Goal: Transaction & Acquisition: Purchase product/service

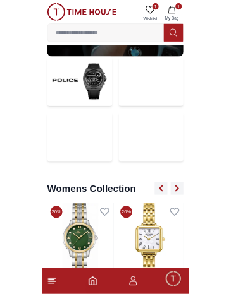
scroll to position [2727, 0]
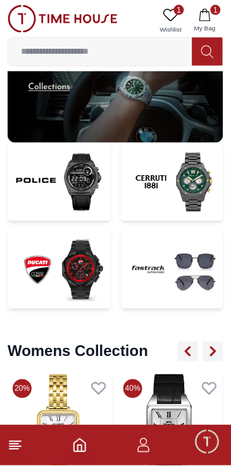
click at [66, 47] on input at bounding box center [100, 51] width 184 height 25
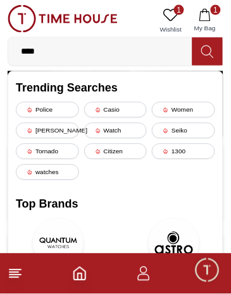
type input "*****"
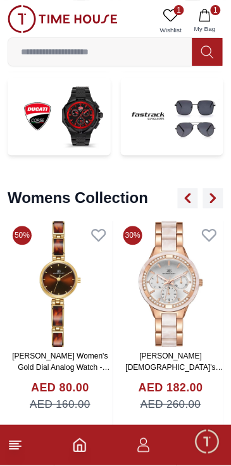
scroll to position [2885, 0]
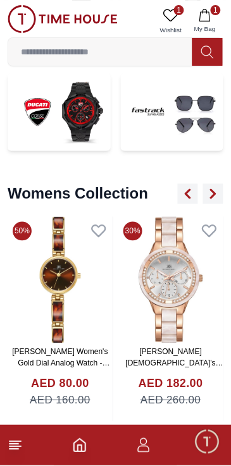
click at [75, 442] on icon "Home" at bounding box center [79, 445] width 11 height 13
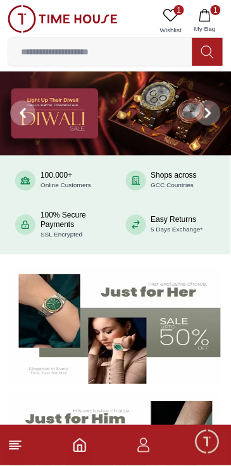
click at [20, 442] on line at bounding box center [14, 442] width 11 height 0
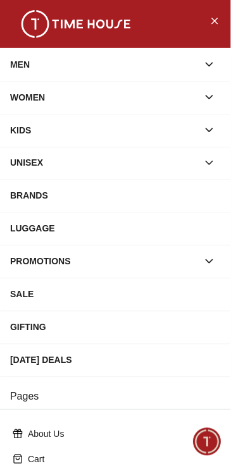
click at [182, 202] on div "BRANDS" at bounding box center [115, 196] width 210 height 23
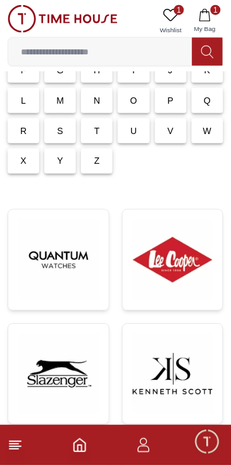
scroll to position [97, 0]
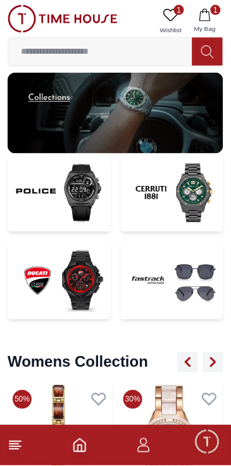
scroll to position [2885, 0]
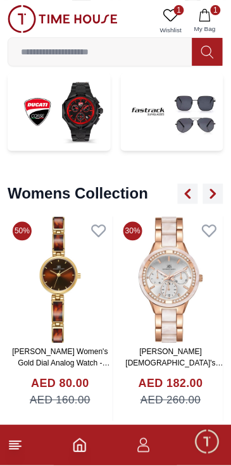
click at [19, 452] on icon at bounding box center [15, 445] width 15 height 15
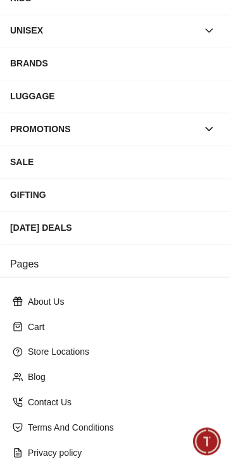
scroll to position [212, 0]
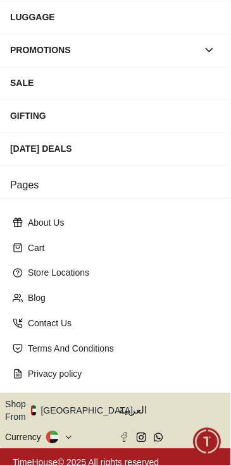
click at [92, 403] on button "Shop From UAE" at bounding box center [73, 410] width 137 height 25
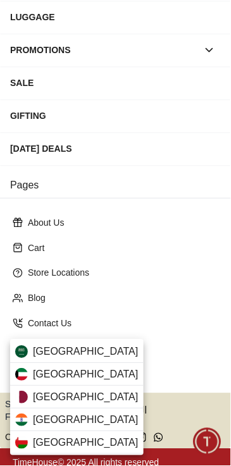
click at [91, 396] on div "Qatar" at bounding box center [76, 397] width 133 height 23
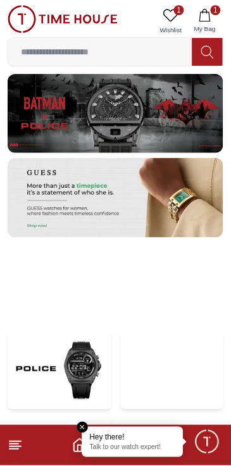
scroll to position [2541, 0]
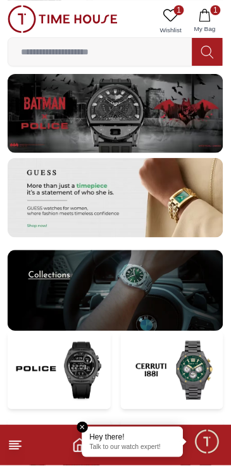
click at [183, 288] on img at bounding box center [115, 290] width 215 height 81
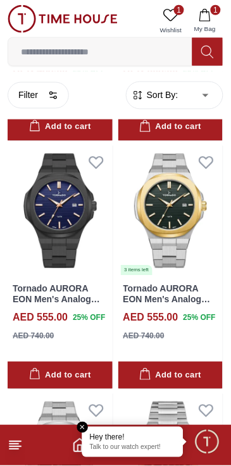
scroll to position [1390, 0]
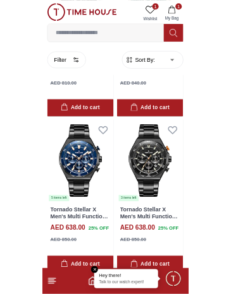
scroll to position [2689, 0]
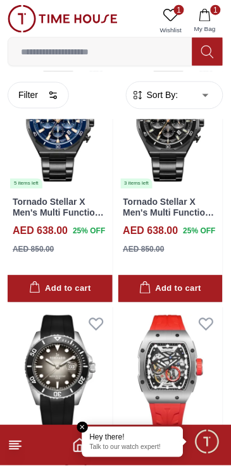
click at [123, 48] on input at bounding box center [100, 51] width 184 height 25
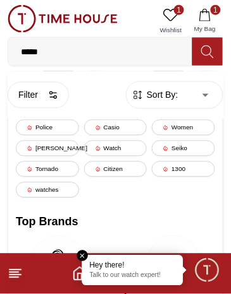
type input "******"
